Goal: Information Seeking & Learning: Learn about a topic

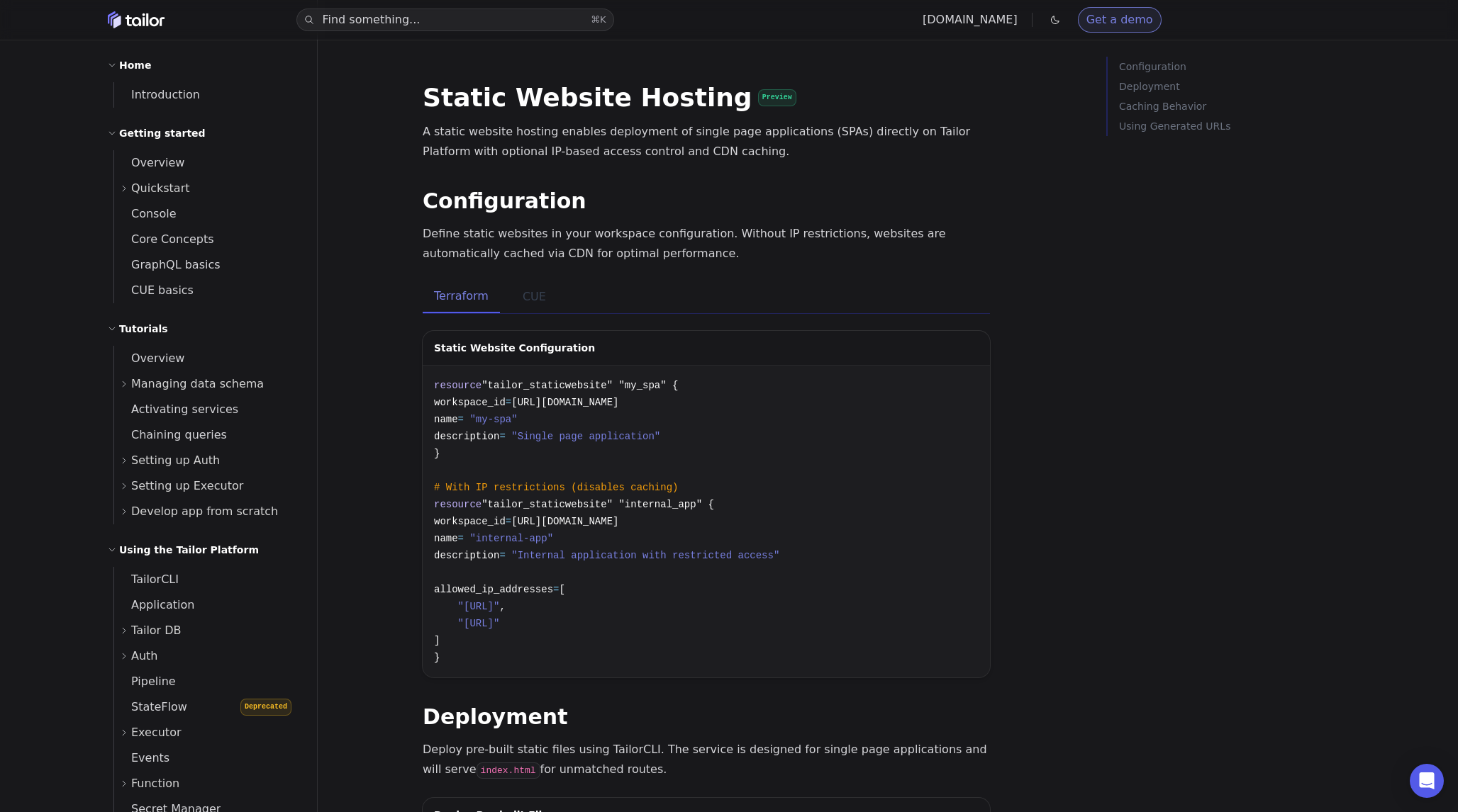
click at [532, 299] on button "CUE" at bounding box center [534, 297] width 46 height 33
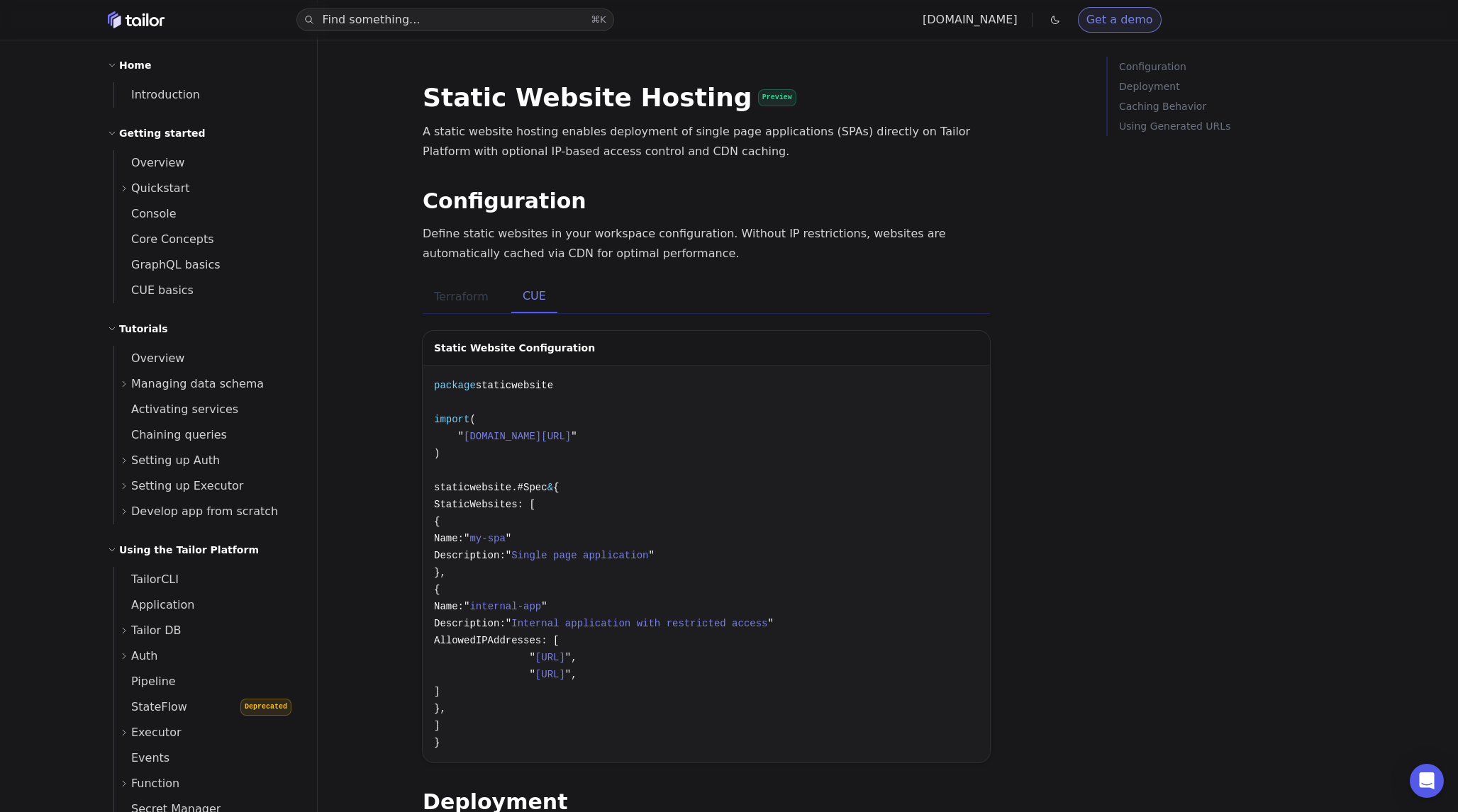
click at [454, 302] on button "Terraform" at bounding box center [461, 297] width 77 height 33
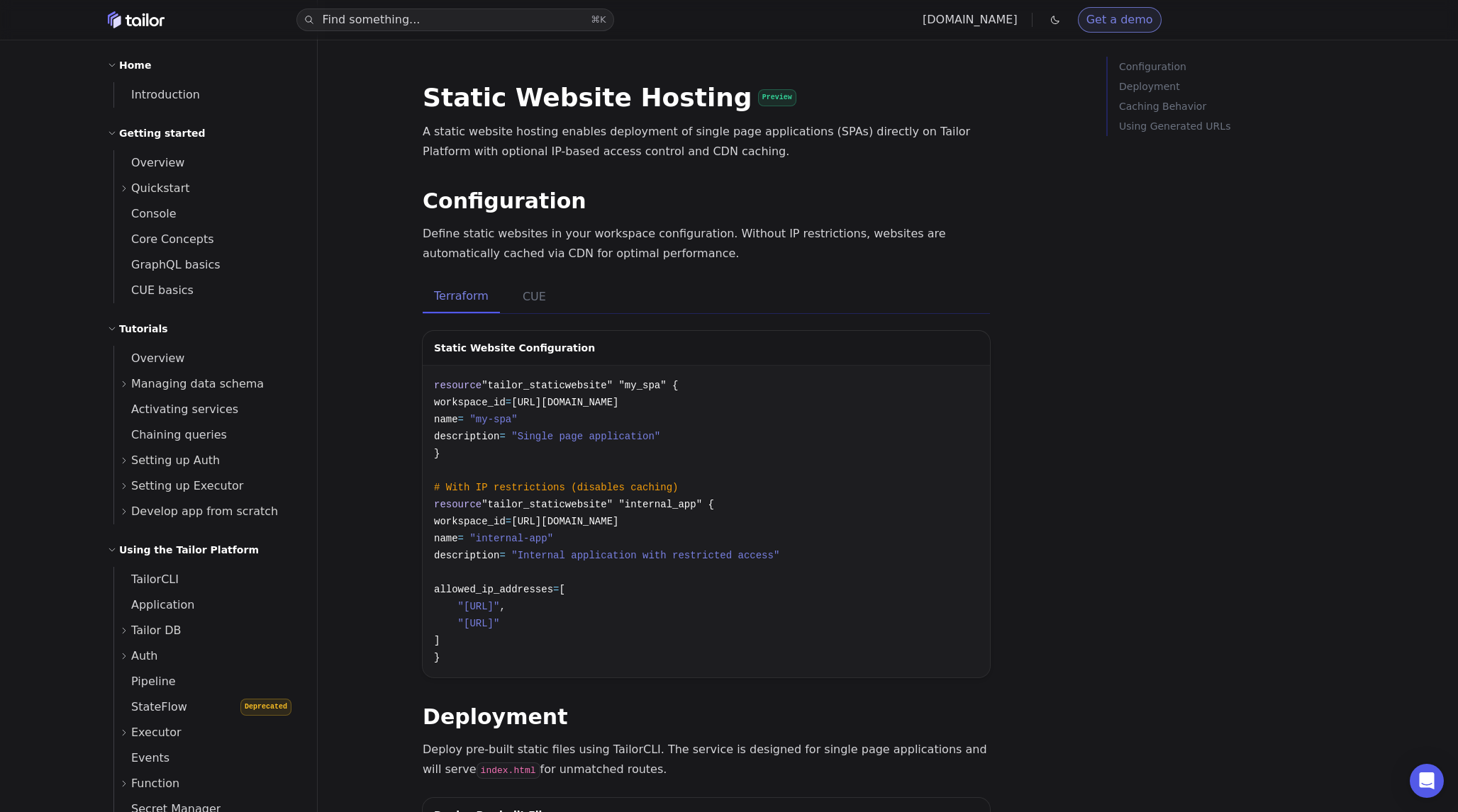
click at [112, 65] on icon at bounding box center [112, 65] width 8 height 8
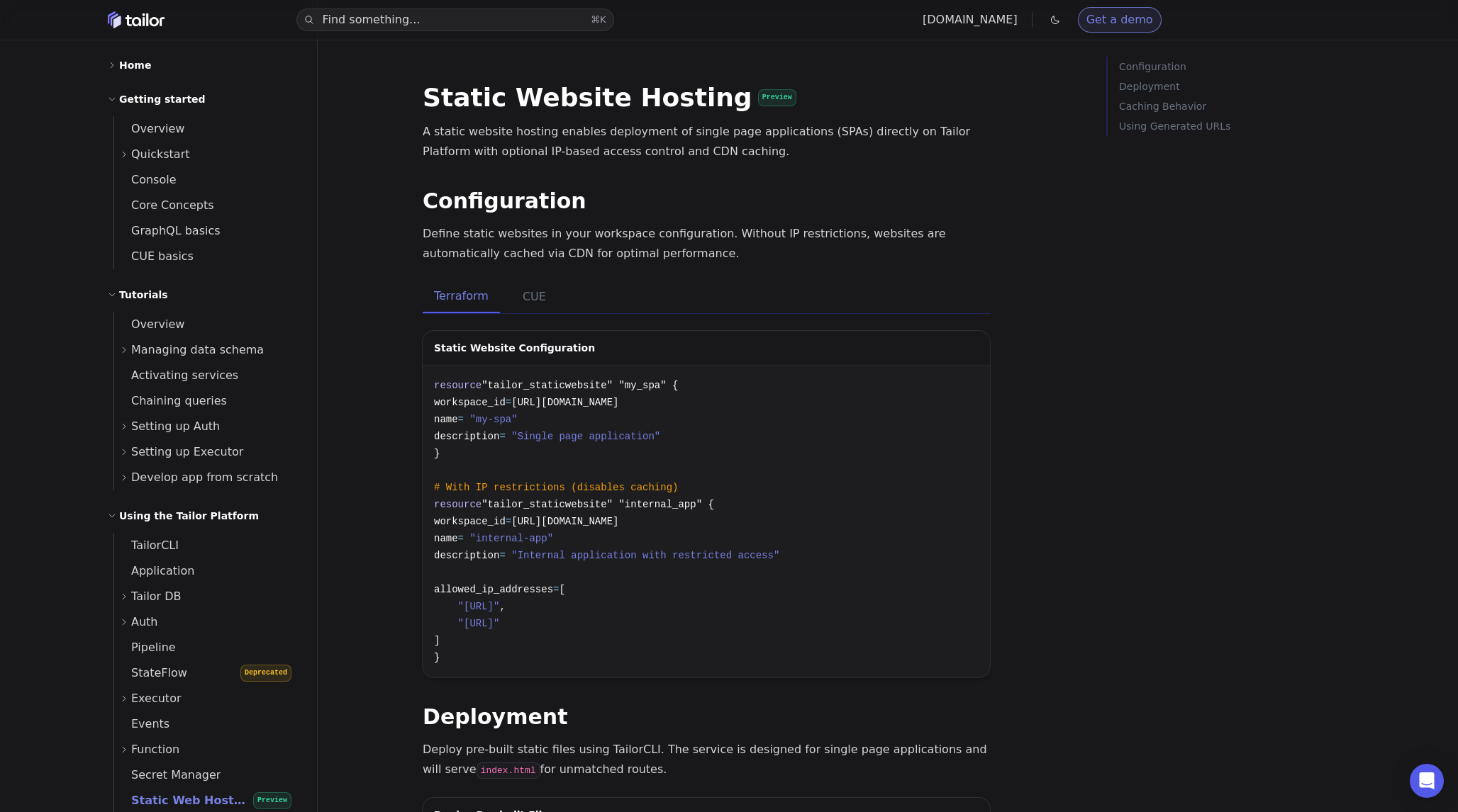
click at [117, 61] on div "Home" at bounding box center [204, 65] width 192 height 17
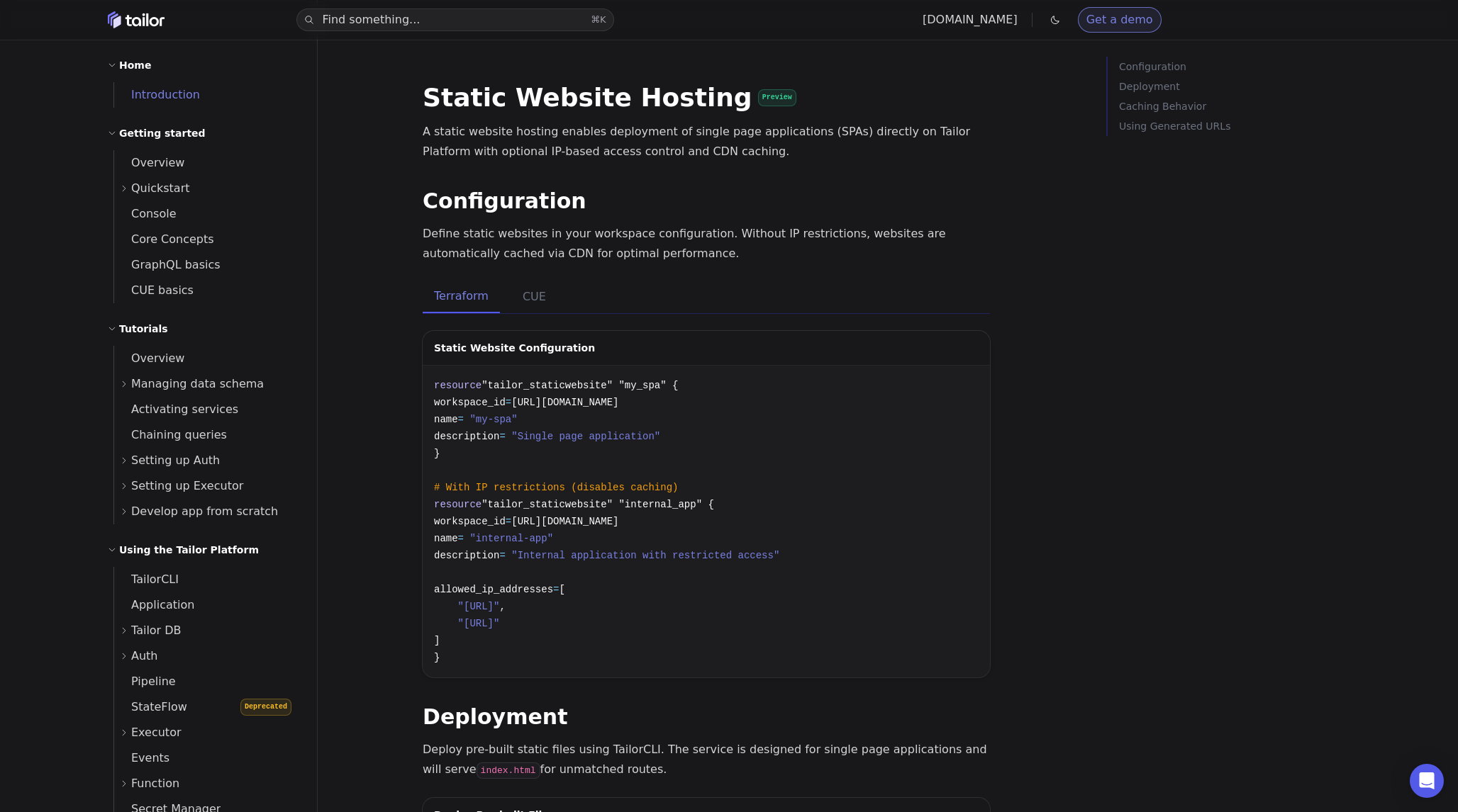
click at [138, 90] on span "Introduction" at bounding box center [157, 95] width 86 height 14
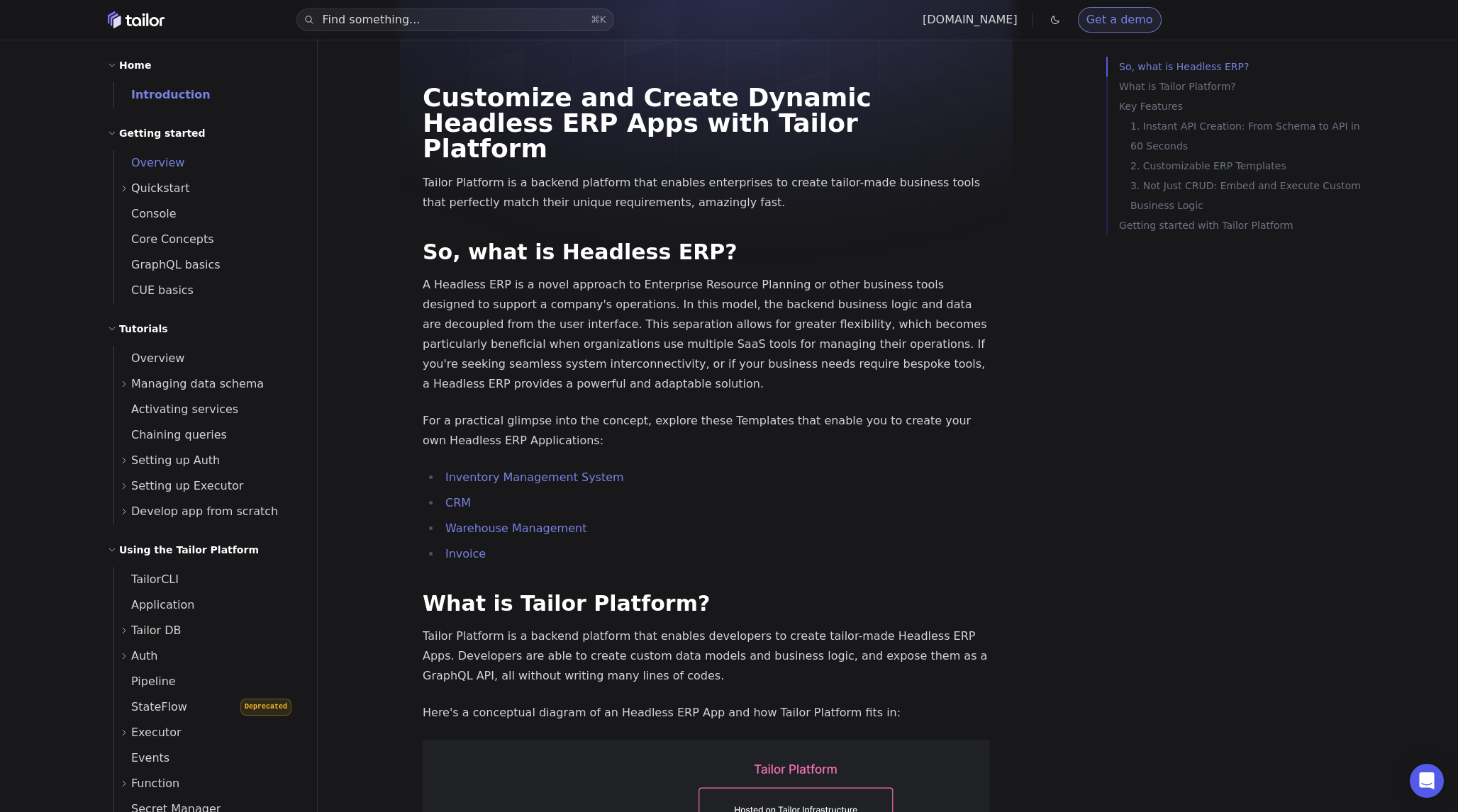
click at [169, 166] on span "Overview" at bounding box center [149, 163] width 70 height 14
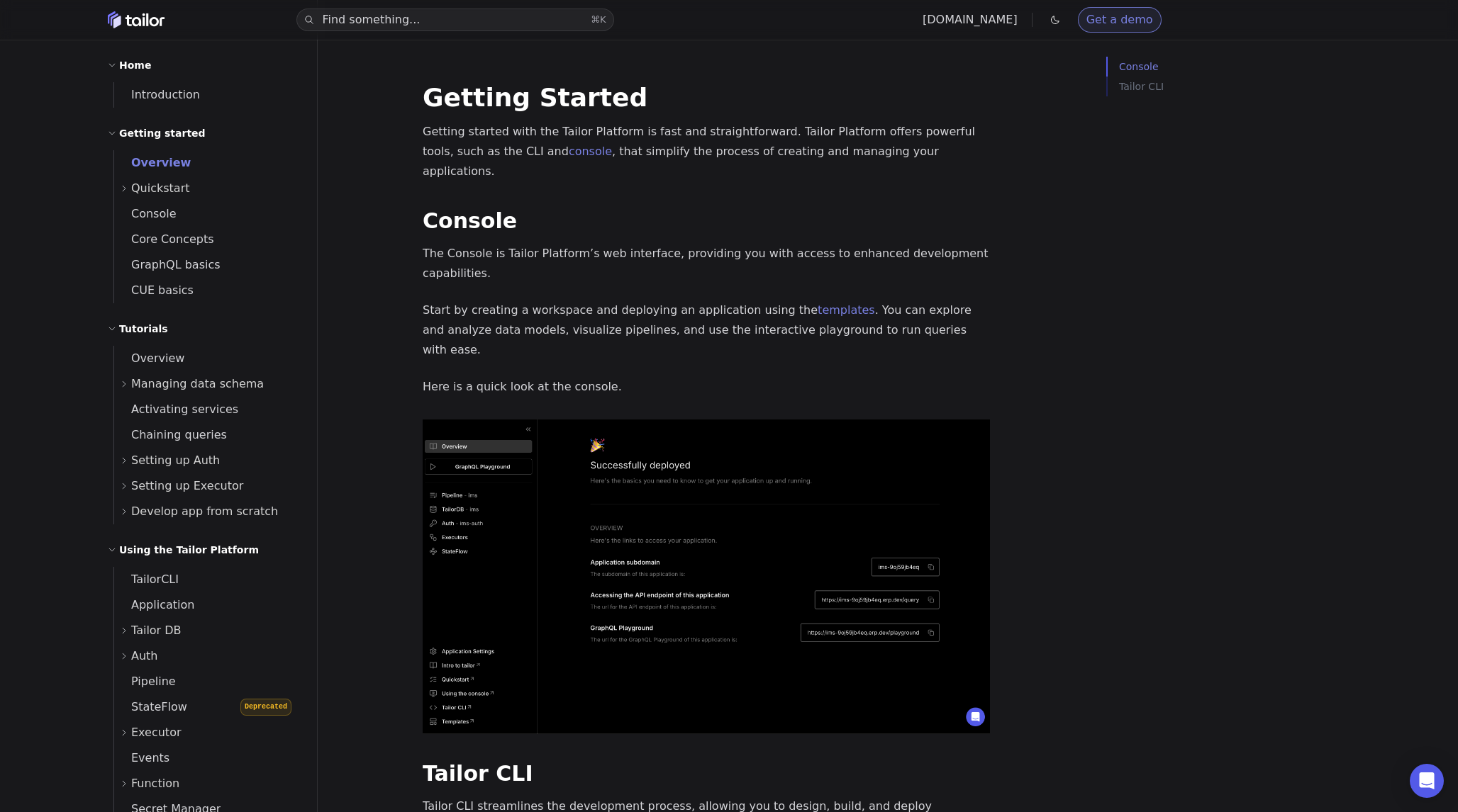
click at [120, 187] on icon at bounding box center [124, 188] width 8 height 8
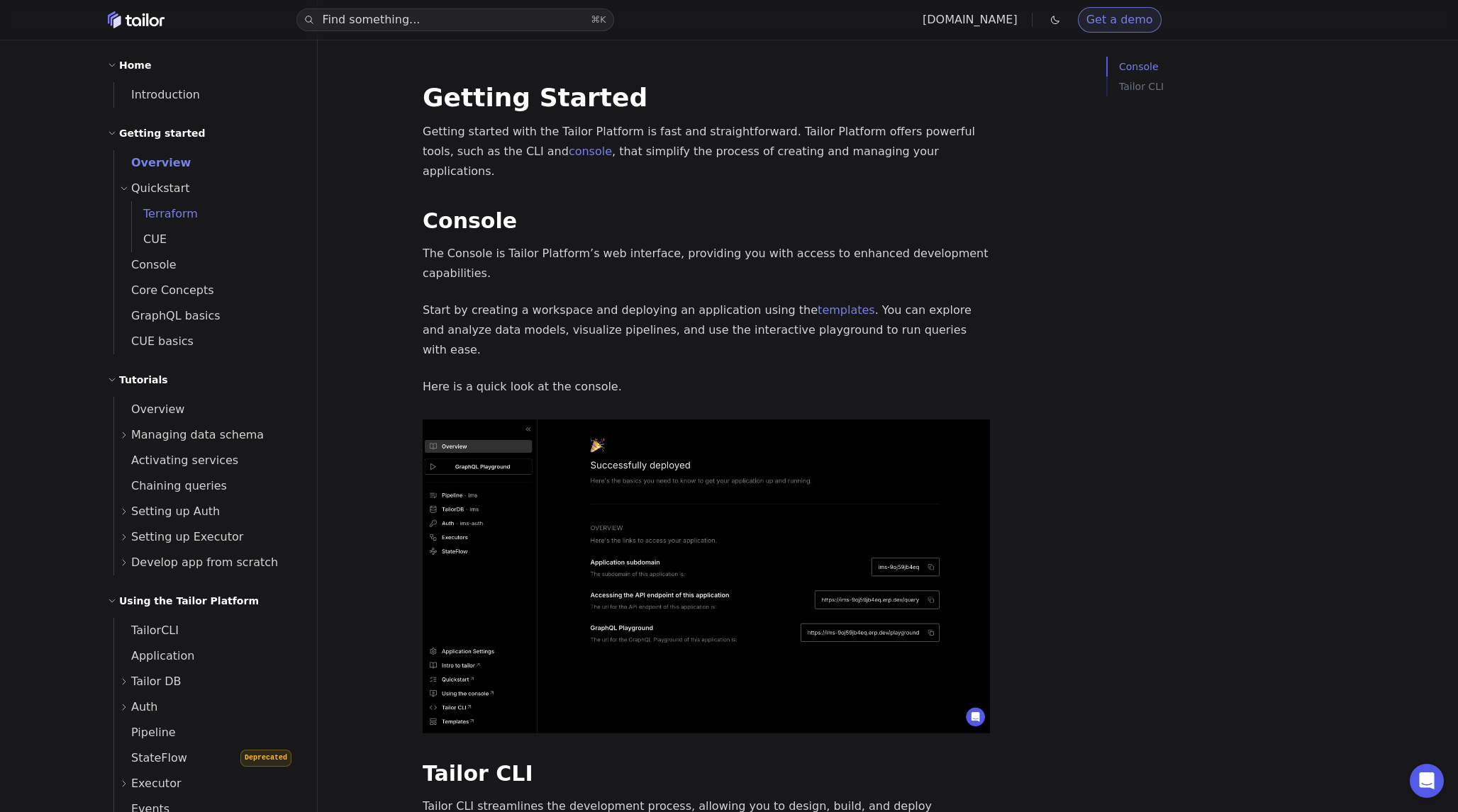
click at [164, 216] on span "Terraform" at bounding box center [165, 213] width 66 height 14
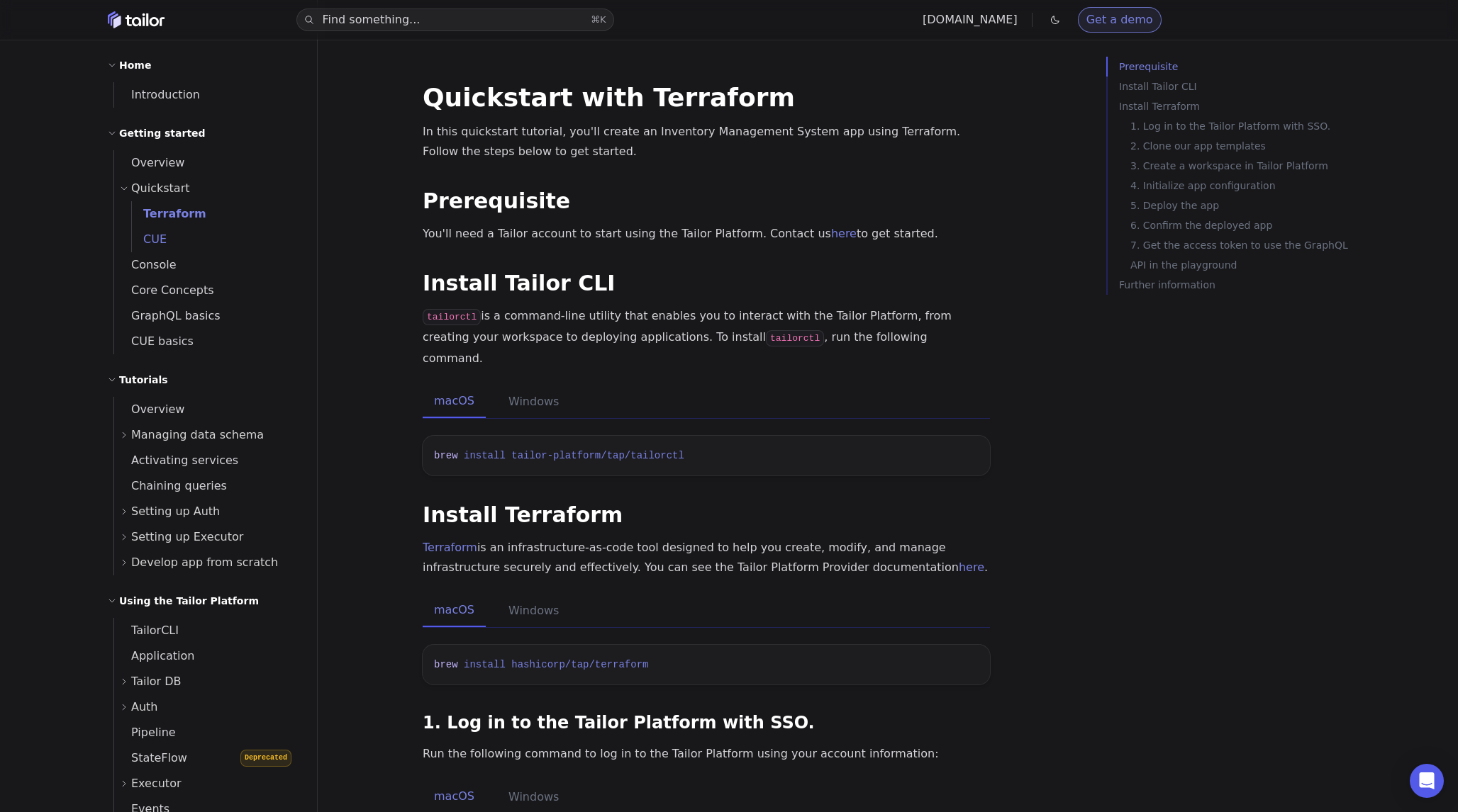
click at [164, 242] on span "CUE" at bounding box center [150, 239] width 35 height 14
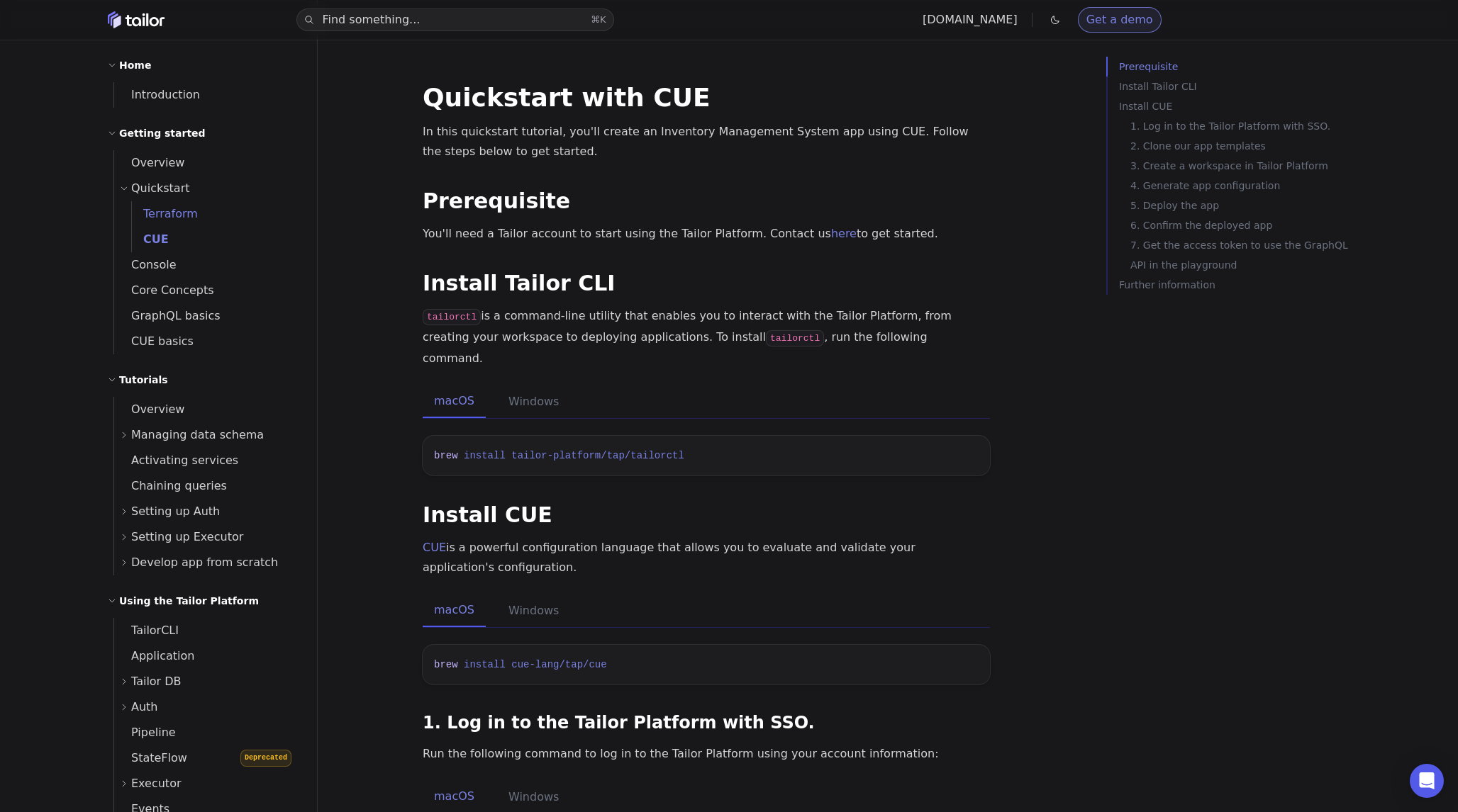
click at [163, 214] on span "Terraform" at bounding box center [165, 213] width 66 height 14
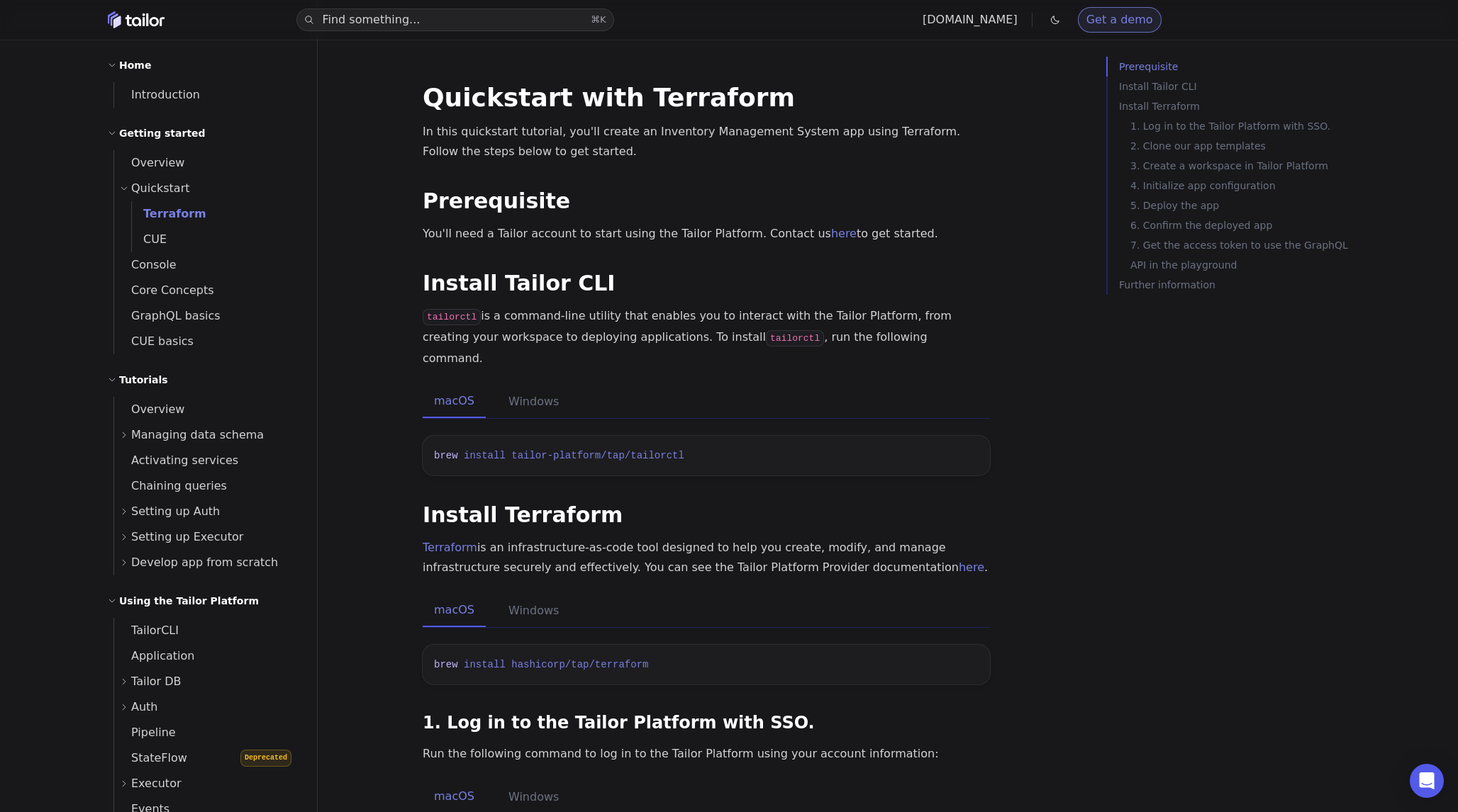
click at [161, 436] on span "Managing data schema" at bounding box center [198, 435] width 132 height 20
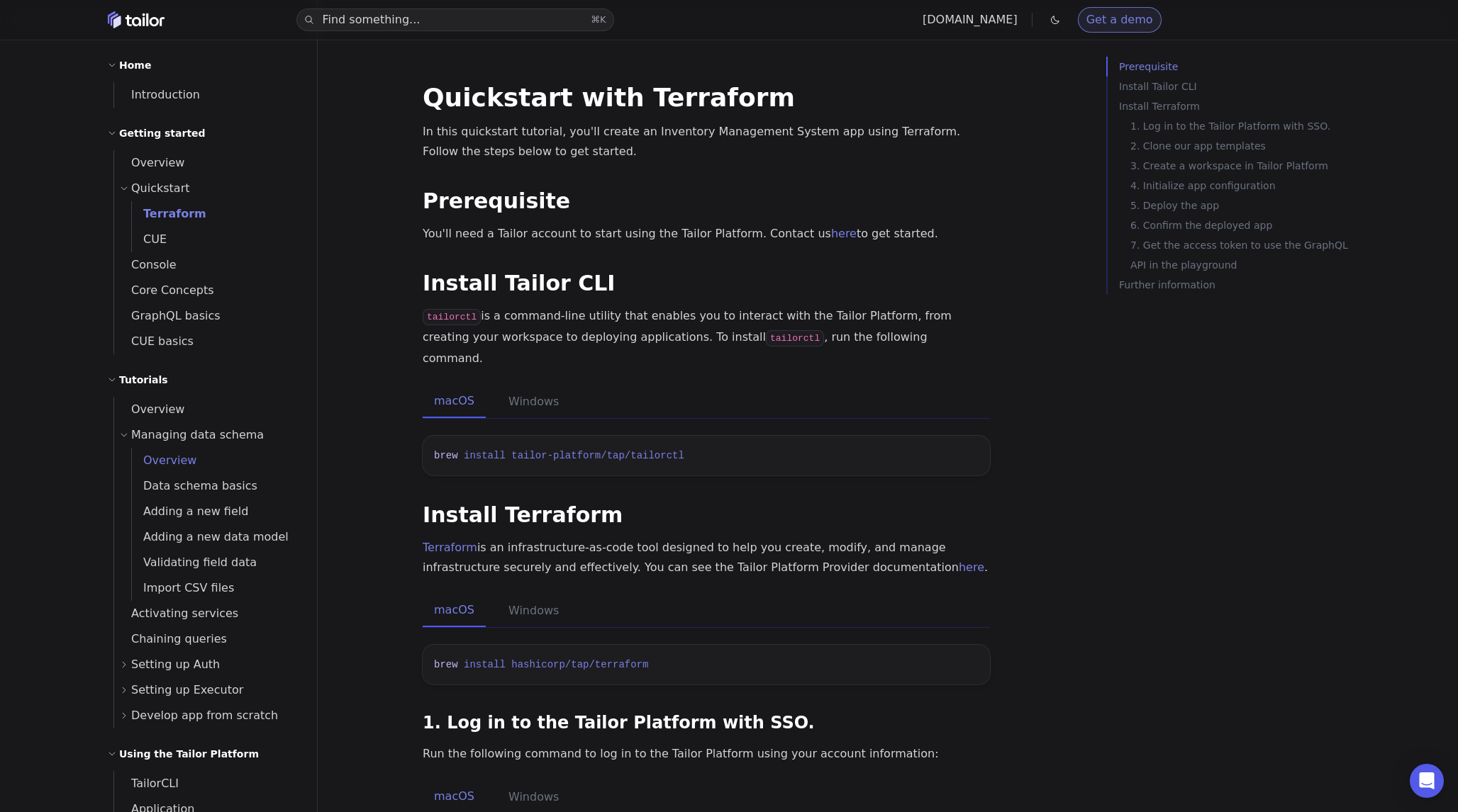
click at [164, 460] on span "Overview" at bounding box center [164, 460] width 65 height 14
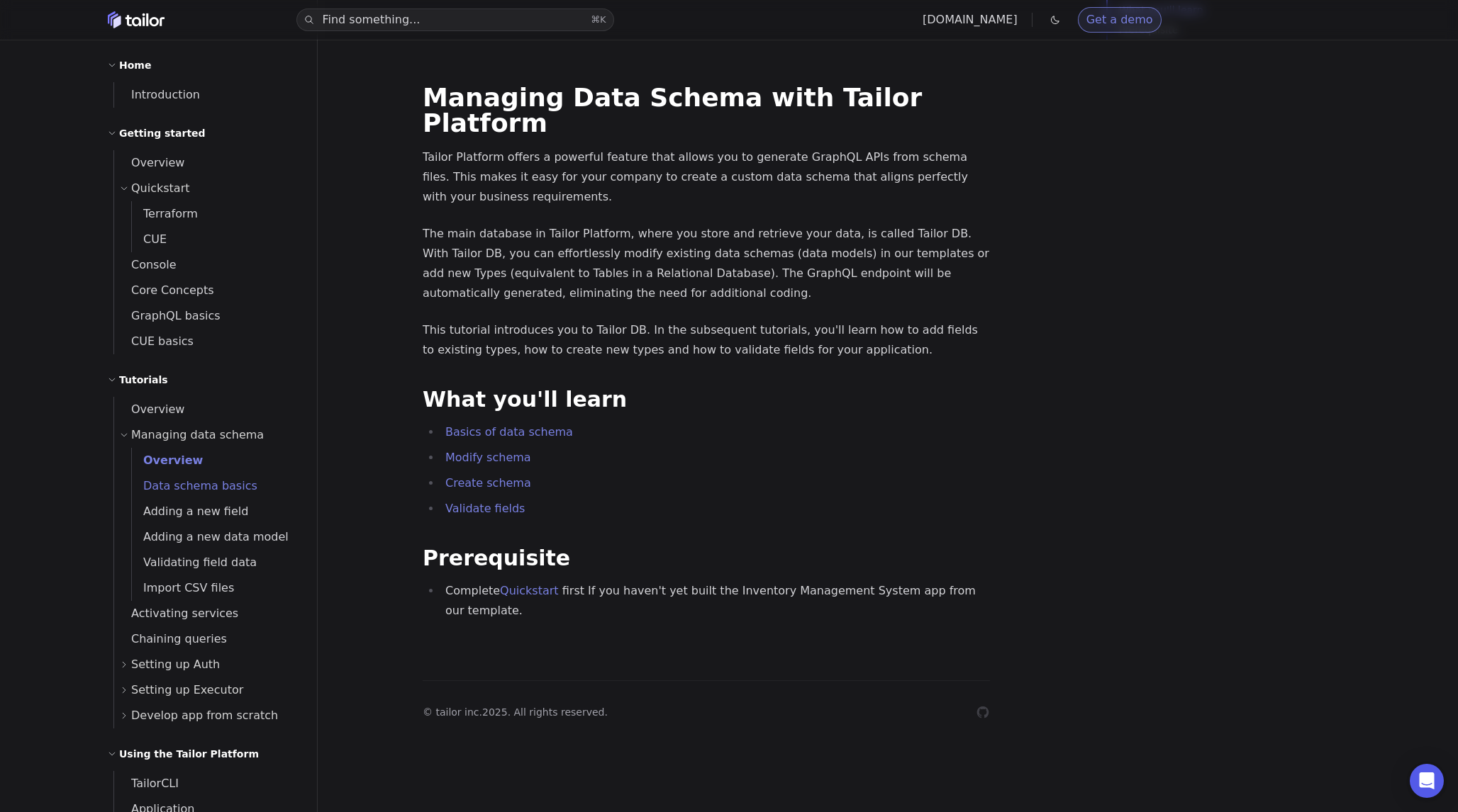
click at [177, 482] on span "Data schema basics" at bounding box center [195, 486] width 125 height 14
